Goal: Task Accomplishment & Management: Manage account settings

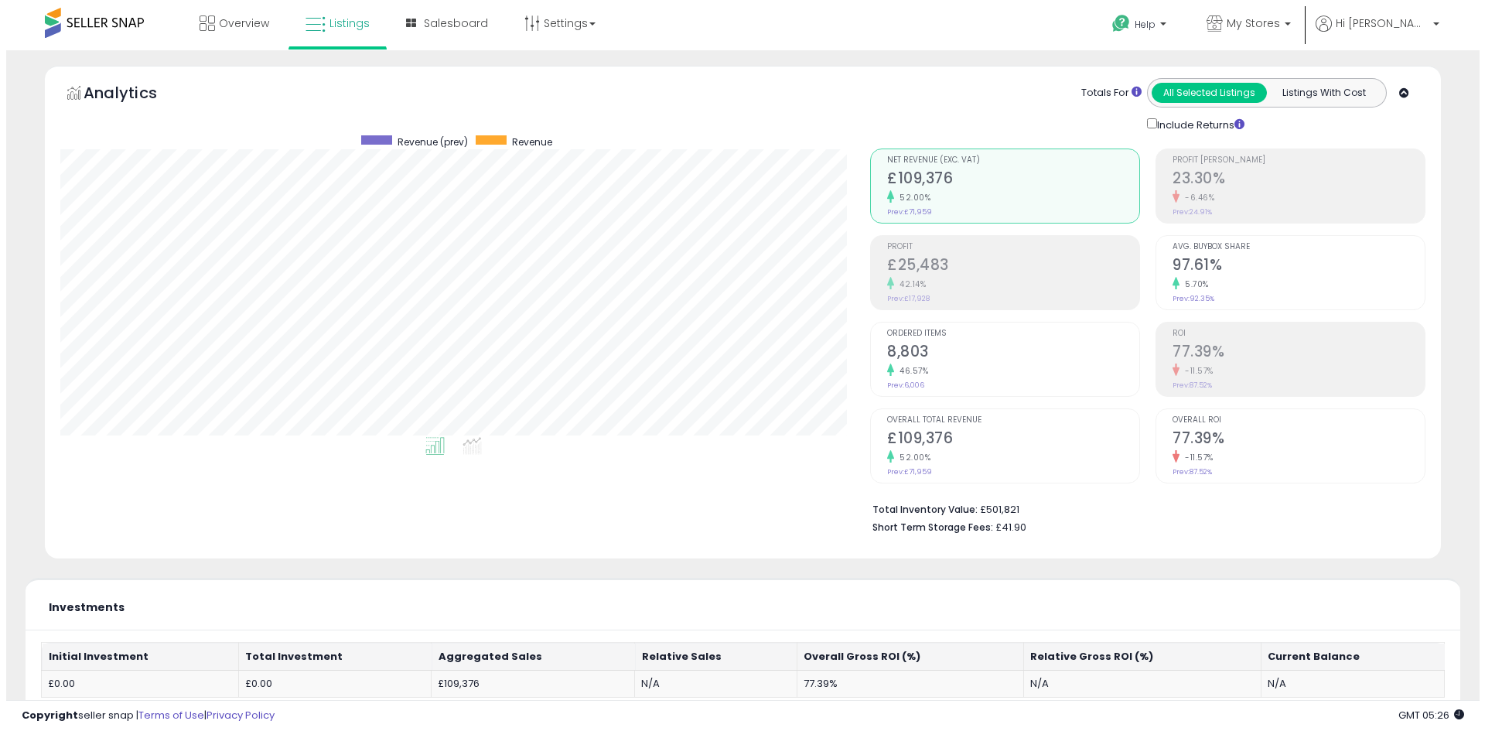
scroll to position [516, 0]
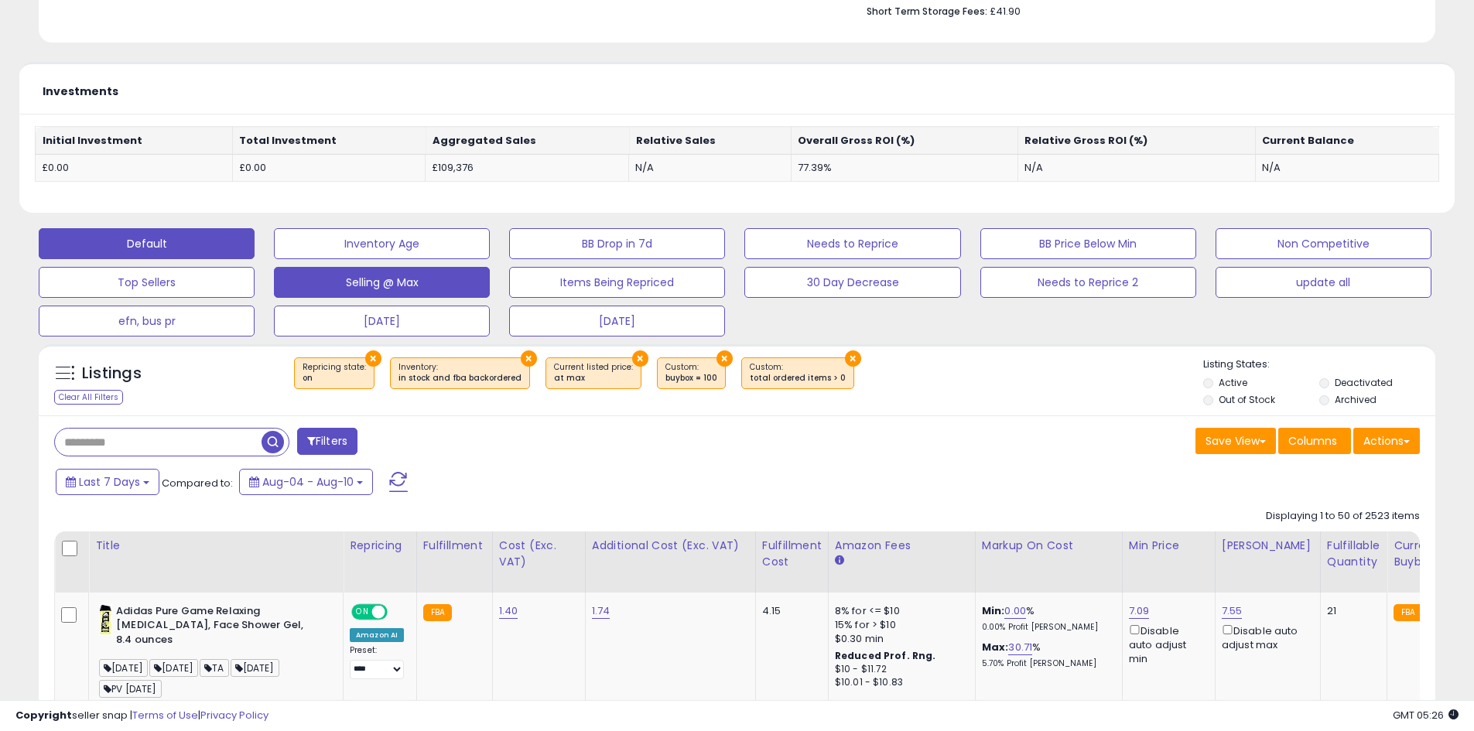
click at [165, 246] on button "Default" at bounding box center [147, 243] width 216 height 31
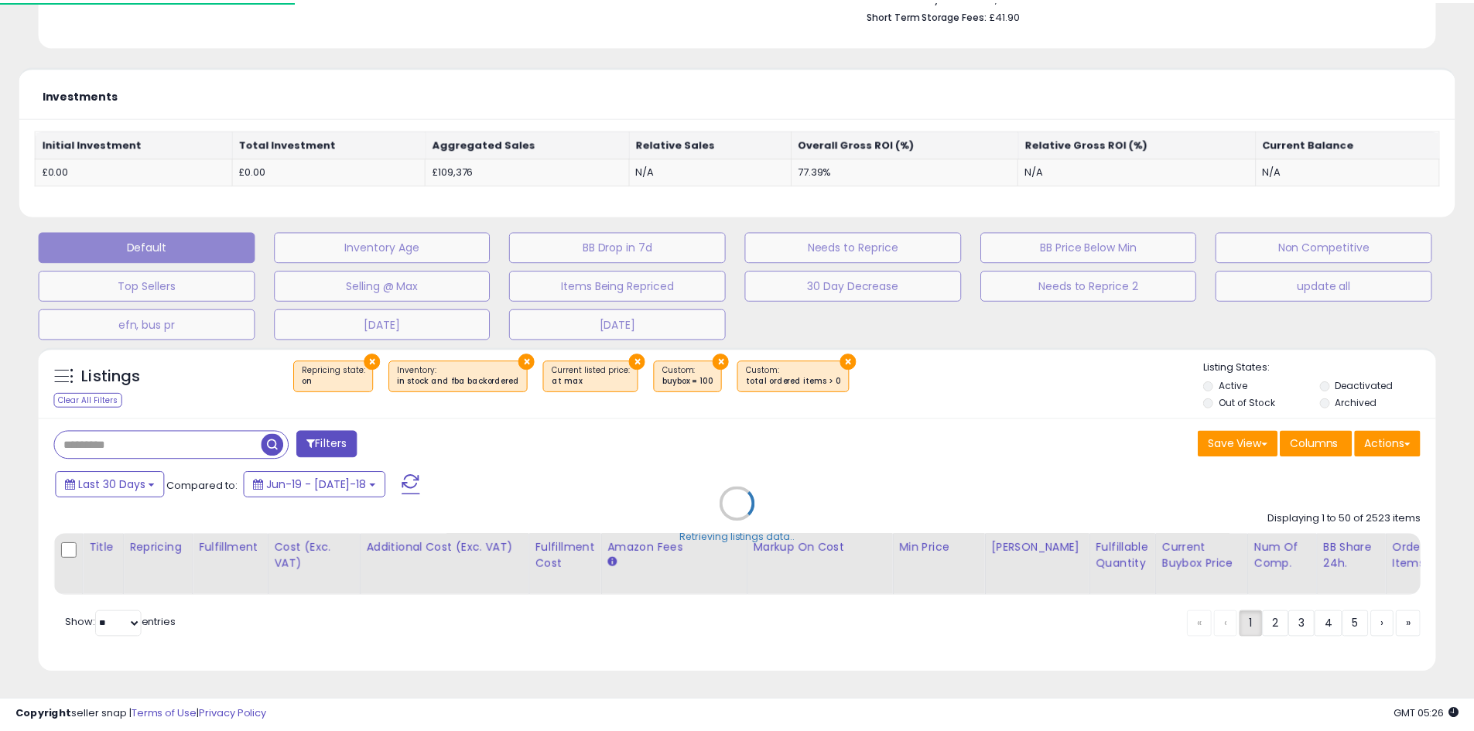
scroll to position [317, 817]
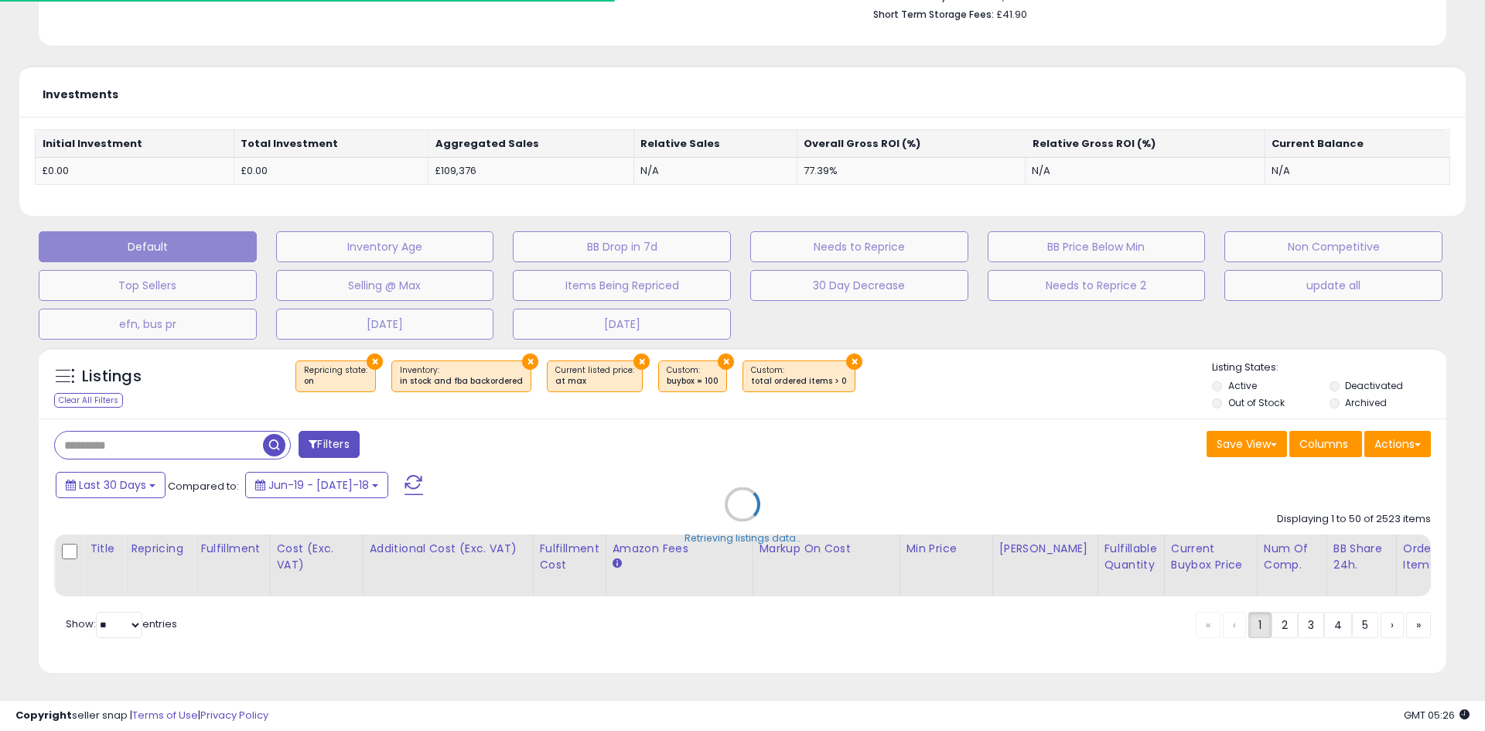
select select "**"
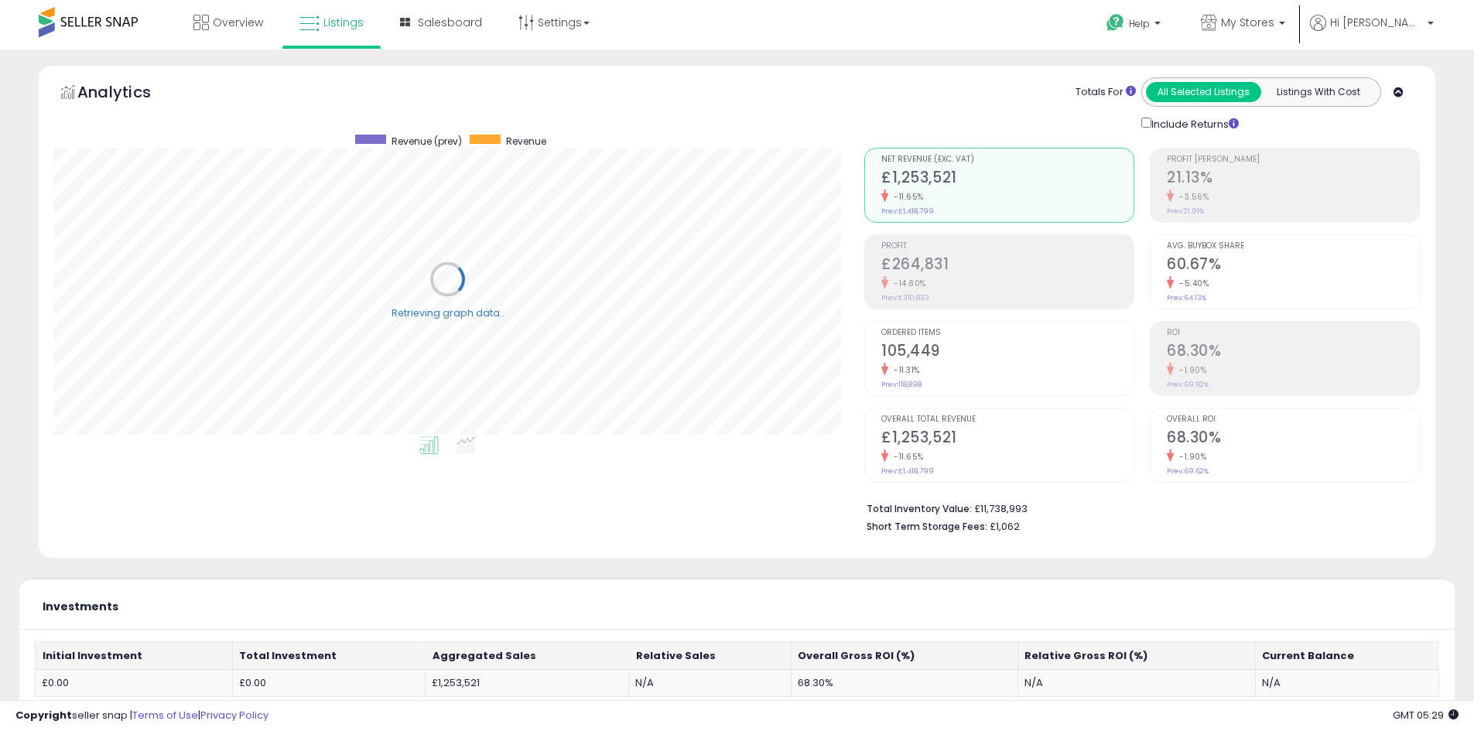
scroll to position [0, 0]
click at [1296, 6] on link "My Stores" at bounding box center [1243, 25] width 108 height 50
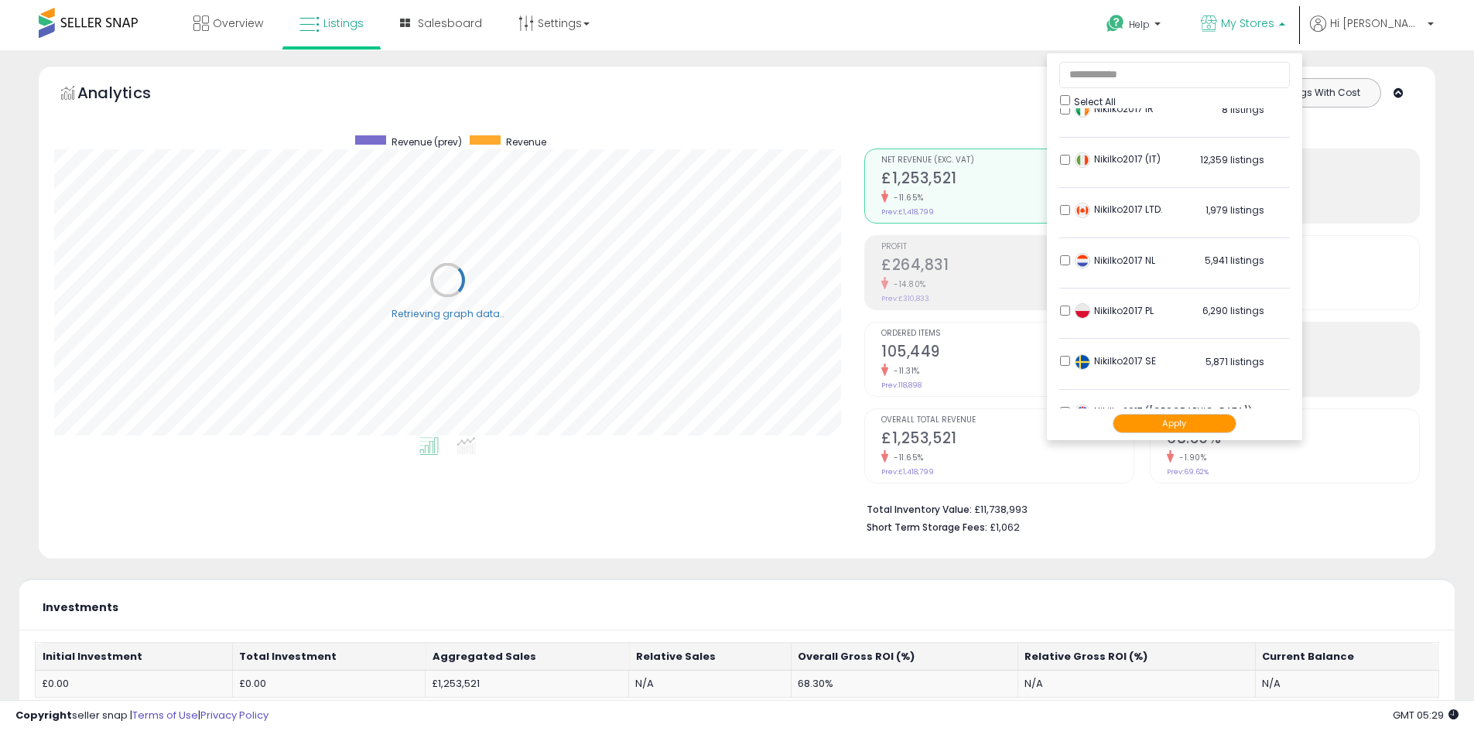
scroll to position [306, 0]
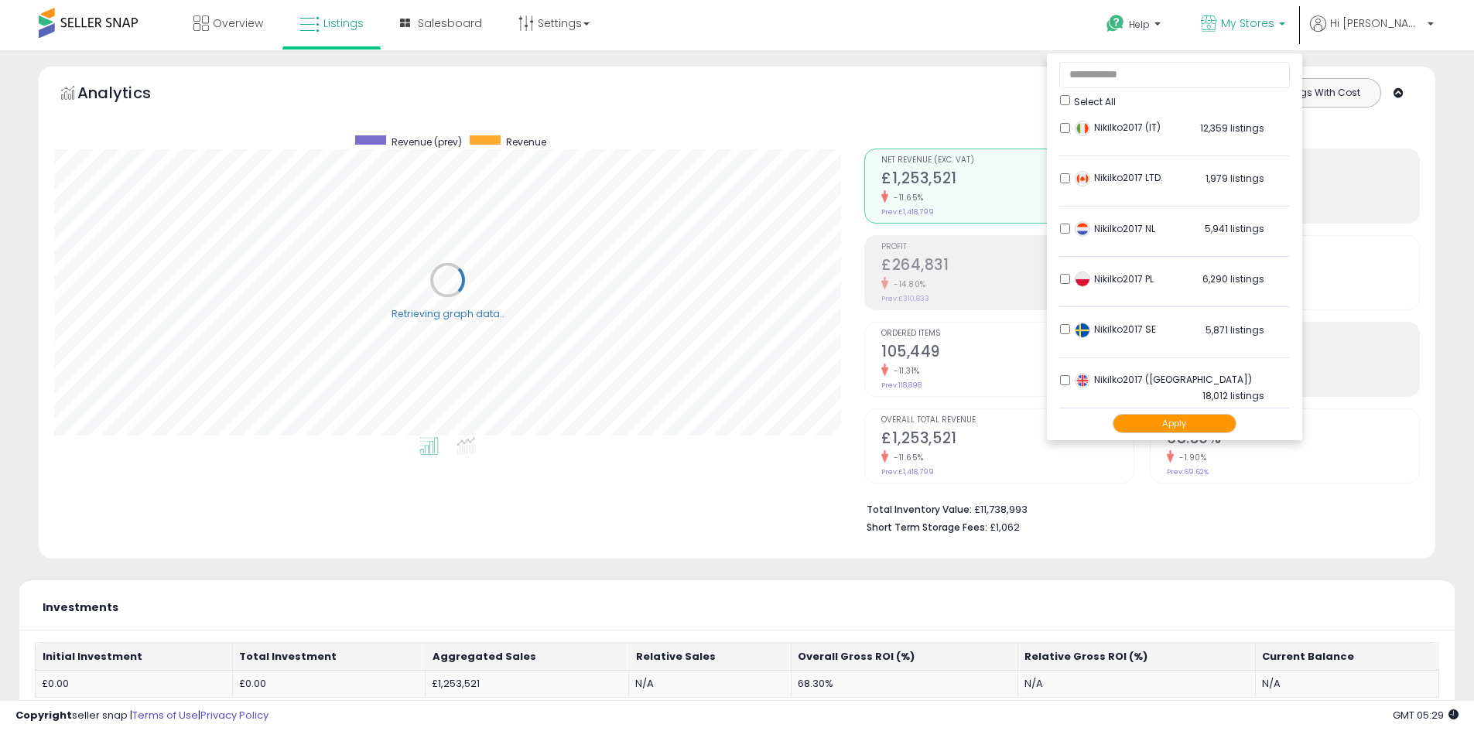
click at [1197, 426] on button "Apply" at bounding box center [1174, 423] width 124 height 19
